Goal: Find specific page/section: Find specific page/section

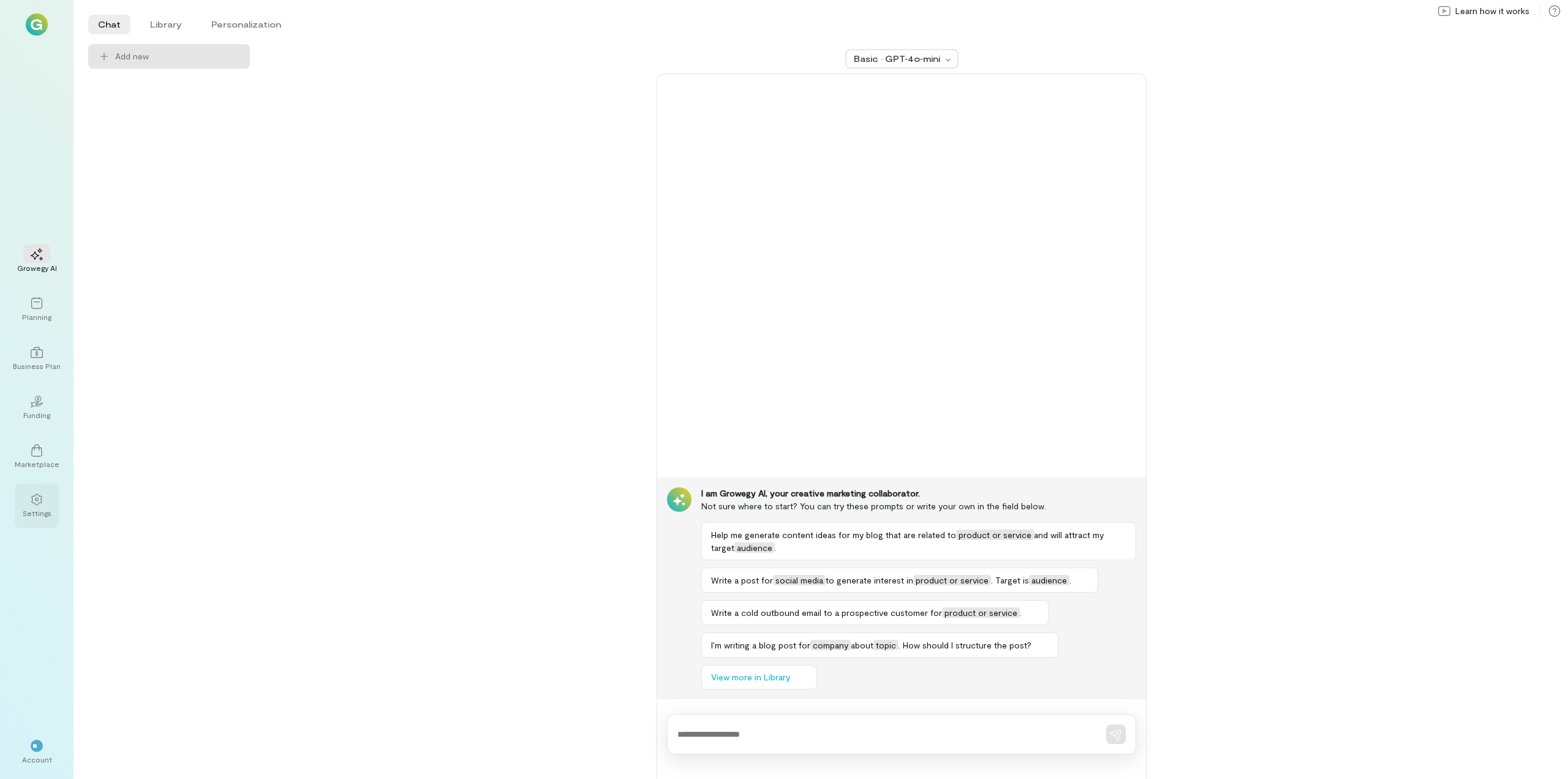
click at [43, 495] on div at bounding box center [36, 498] width 27 height 18
